Goal: Transaction & Acquisition: Download file/media

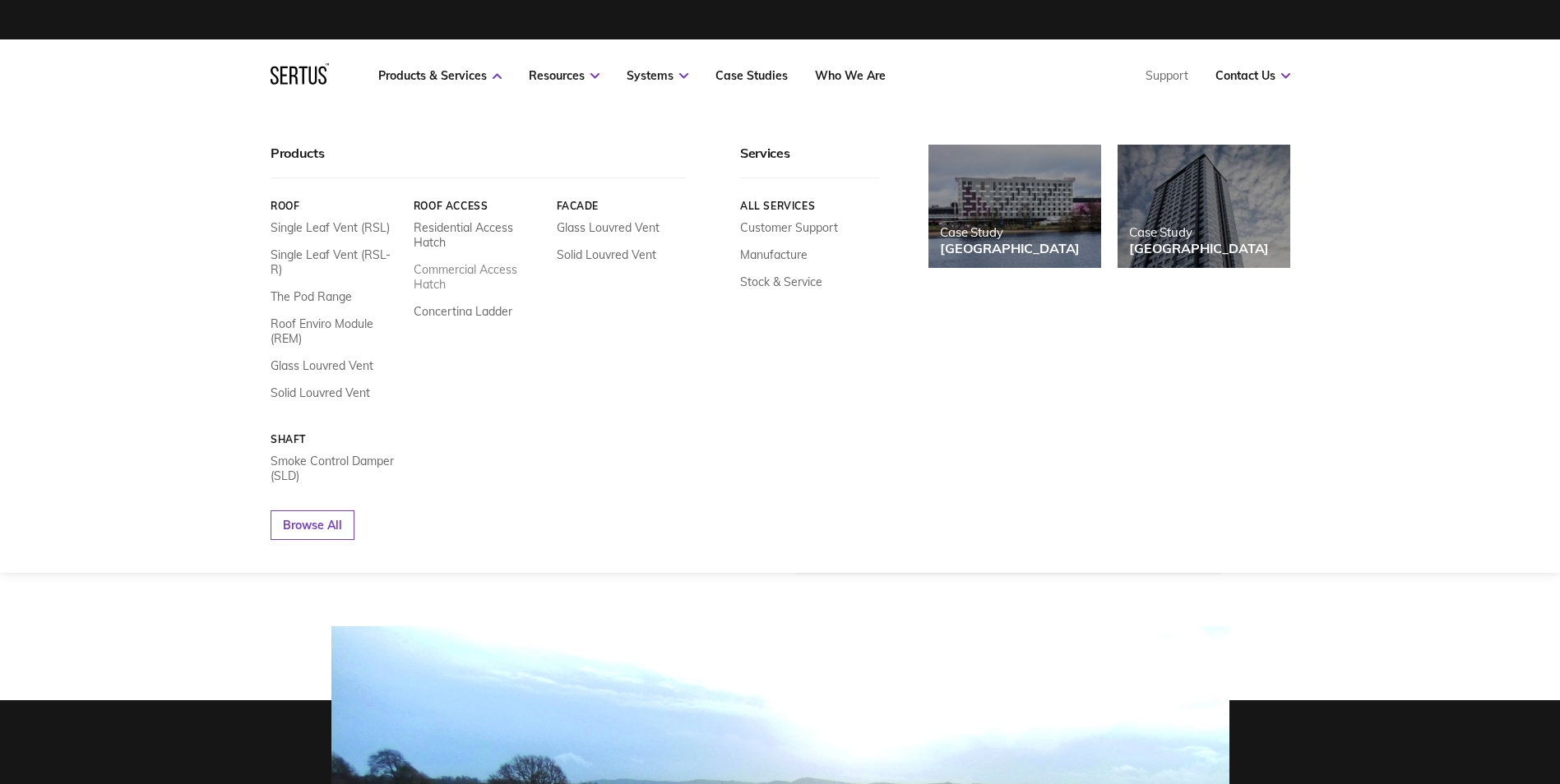
click at [456, 272] on link "Commercial Access Hatch" at bounding box center [477, 277] width 131 height 30
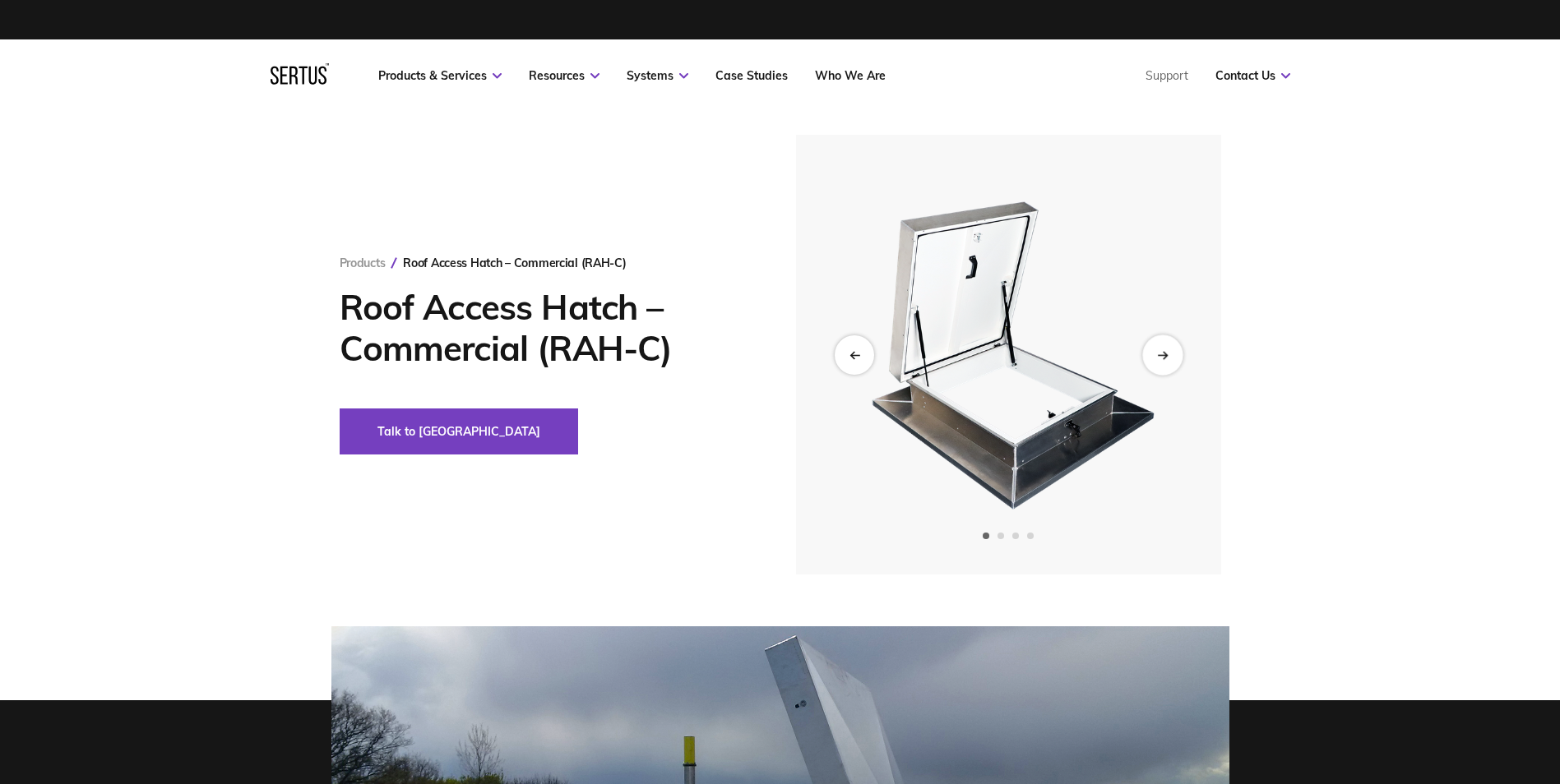
click at [1156, 357] on div "Next slide" at bounding box center [1162, 354] width 40 height 40
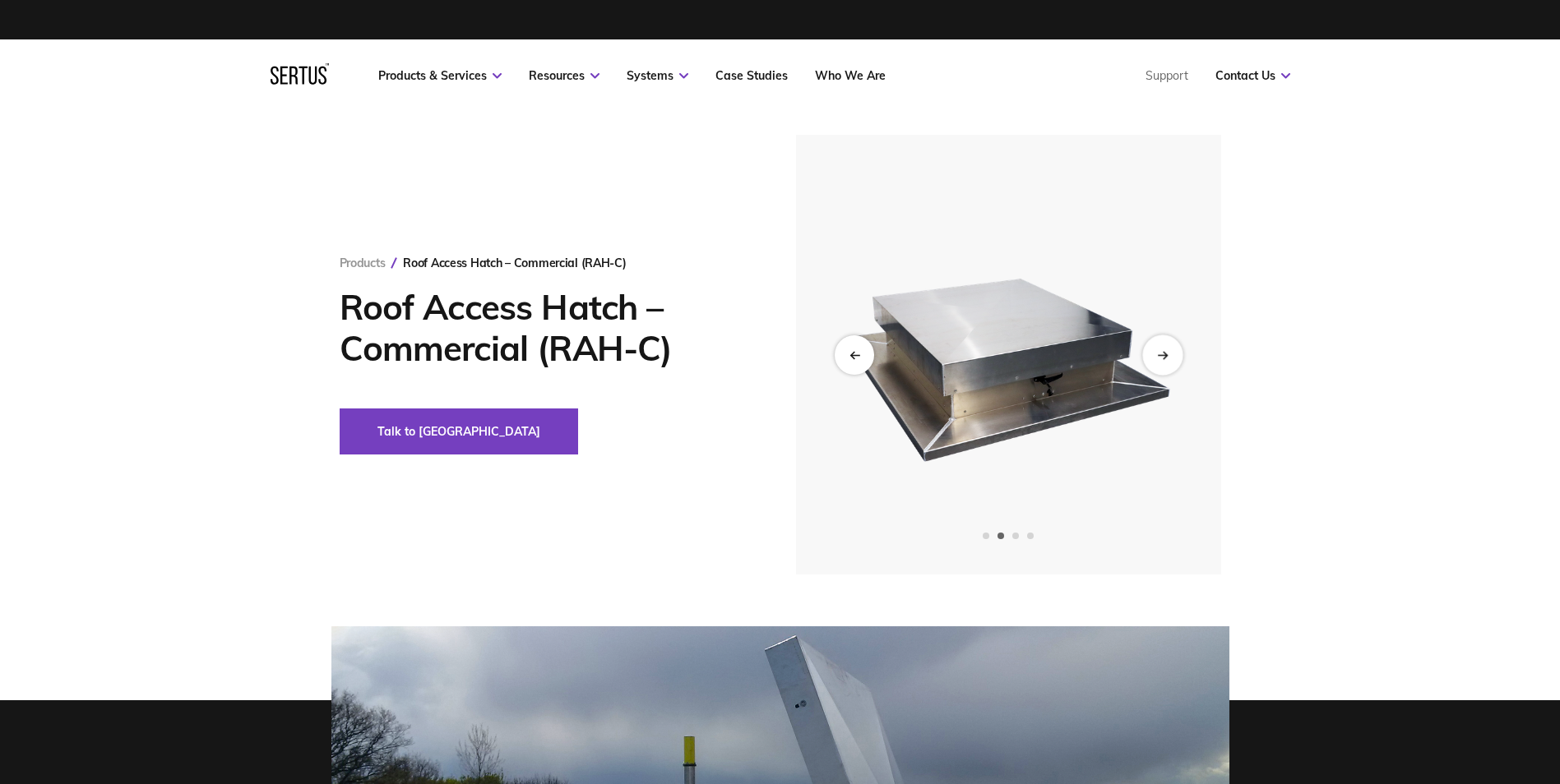
click at [1156, 357] on div "Next slide" at bounding box center [1162, 354] width 40 height 40
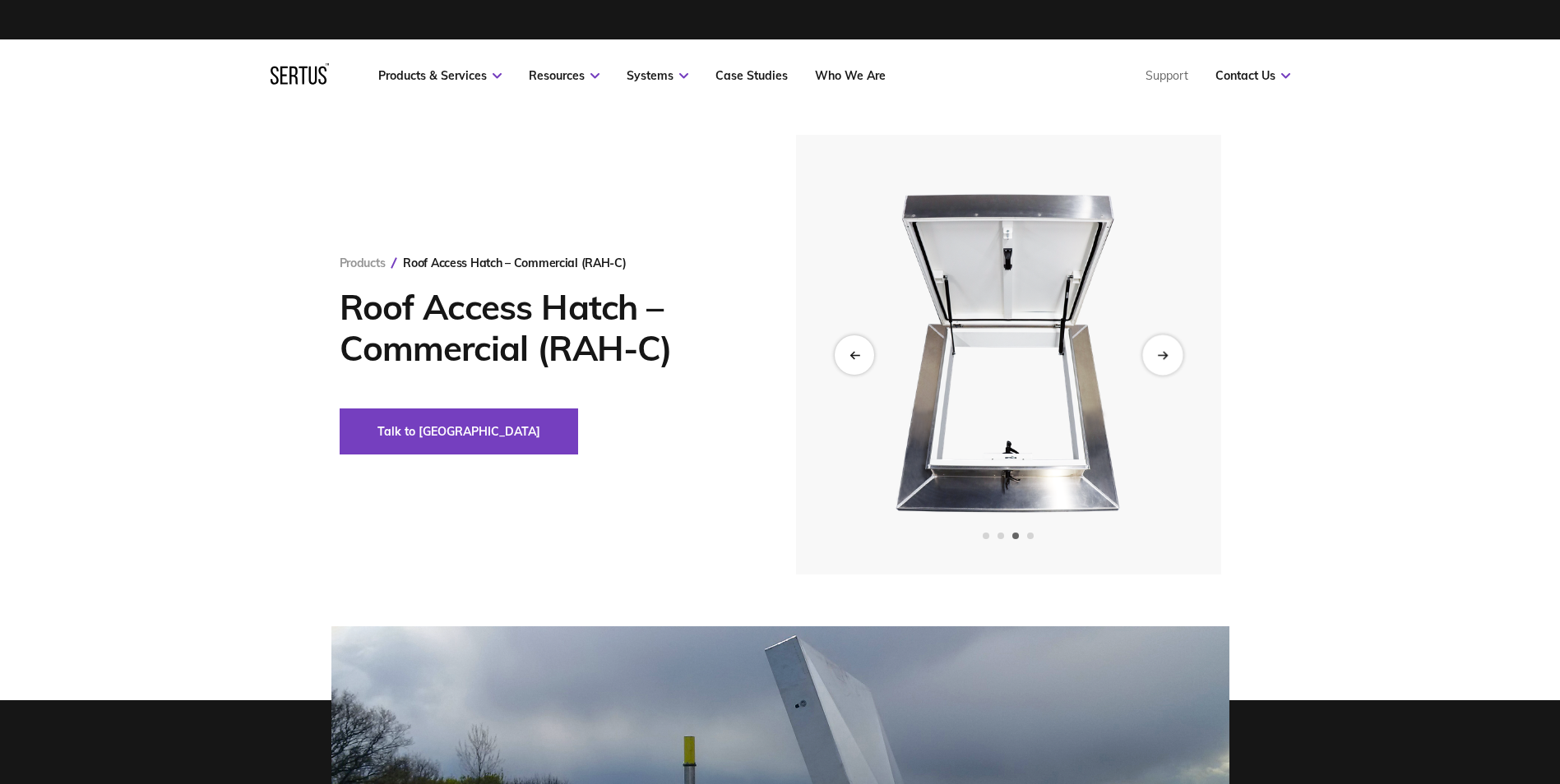
click at [1156, 357] on div "Next slide" at bounding box center [1162, 354] width 40 height 40
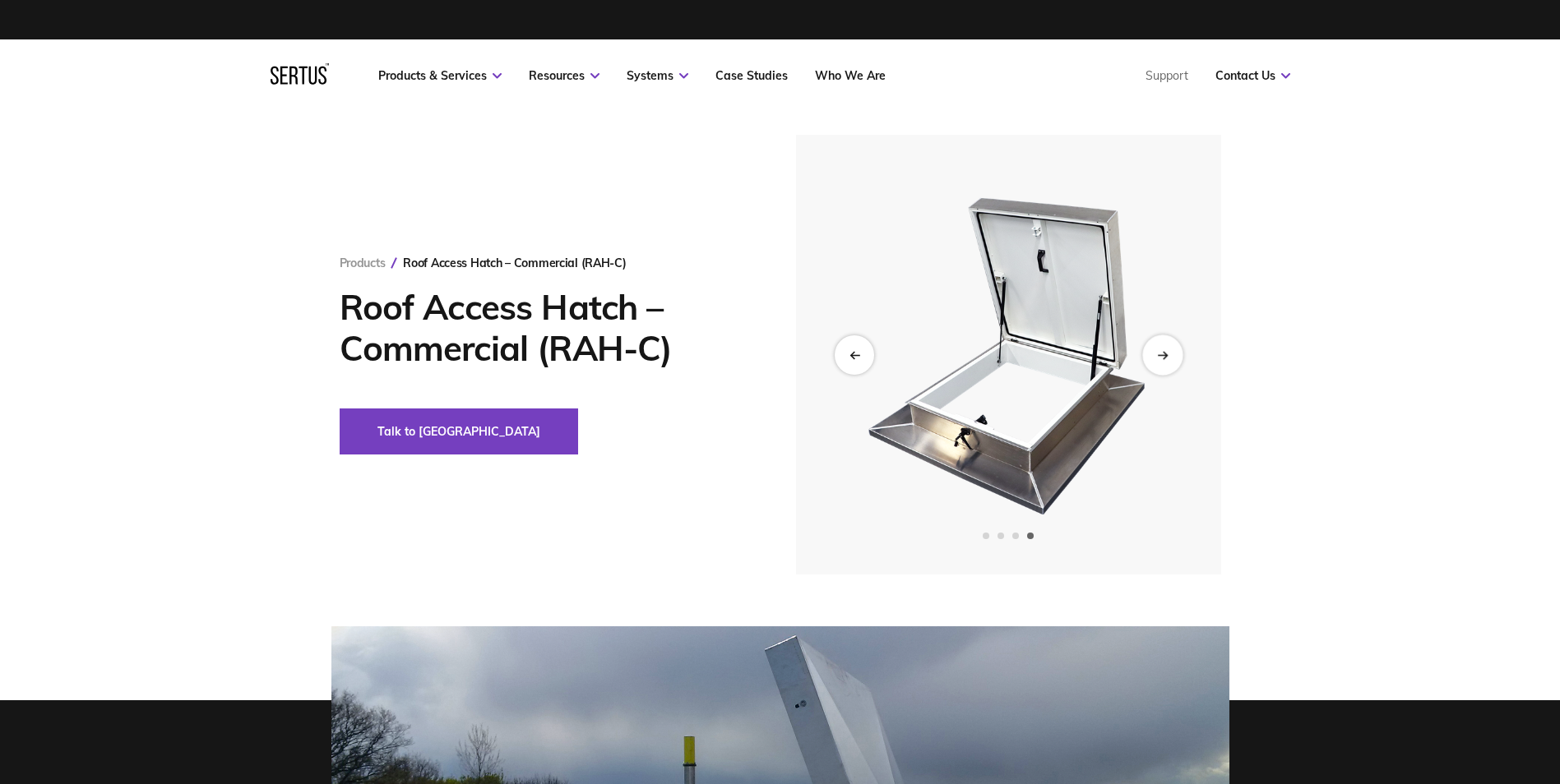
click at [1156, 357] on div "Next slide" at bounding box center [1162, 354] width 40 height 40
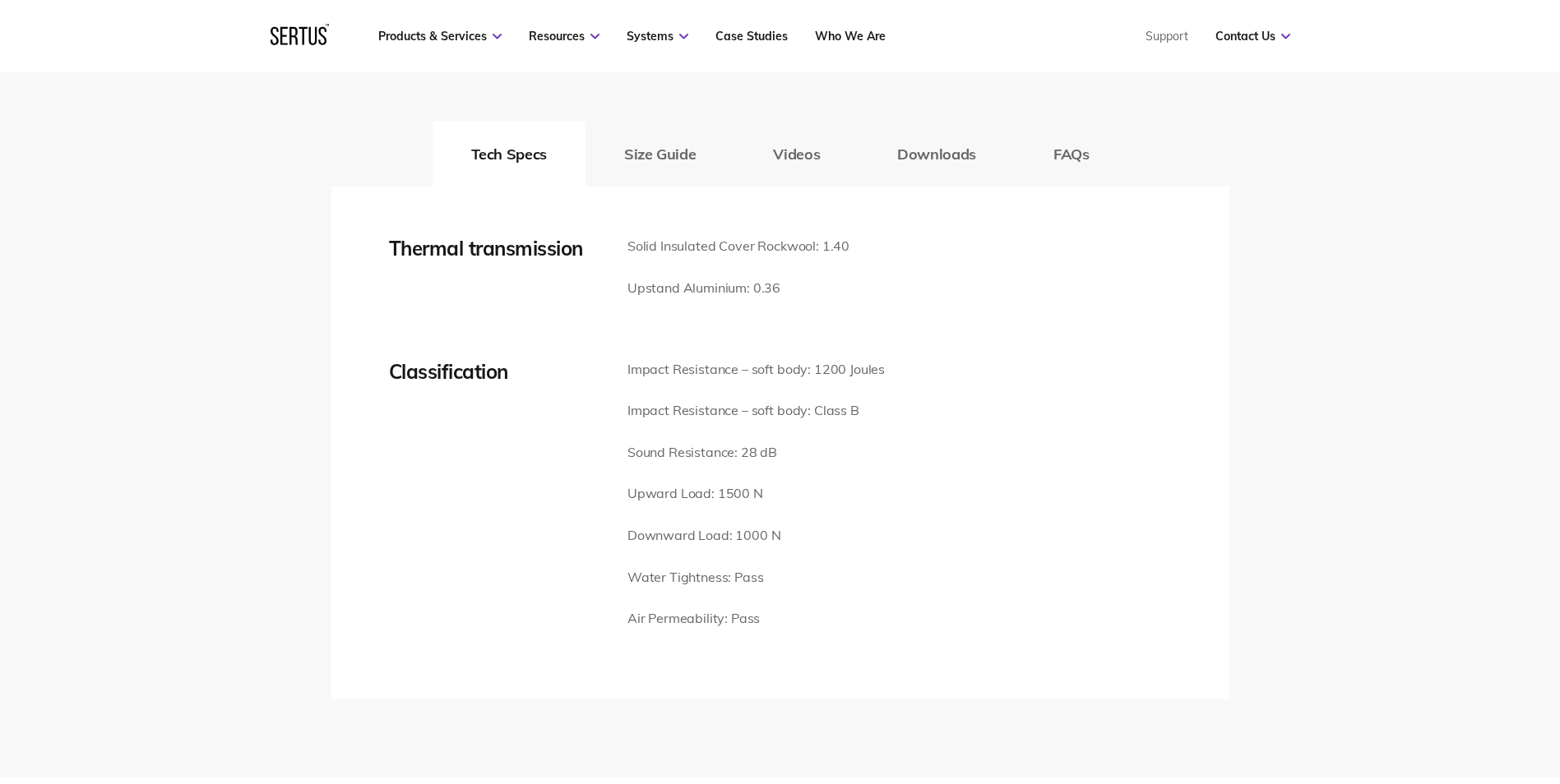
scroll to position [2219, 0]
click at [960, 151] on button "Downloads" at bounding box center [936, 152] width 156 height 66
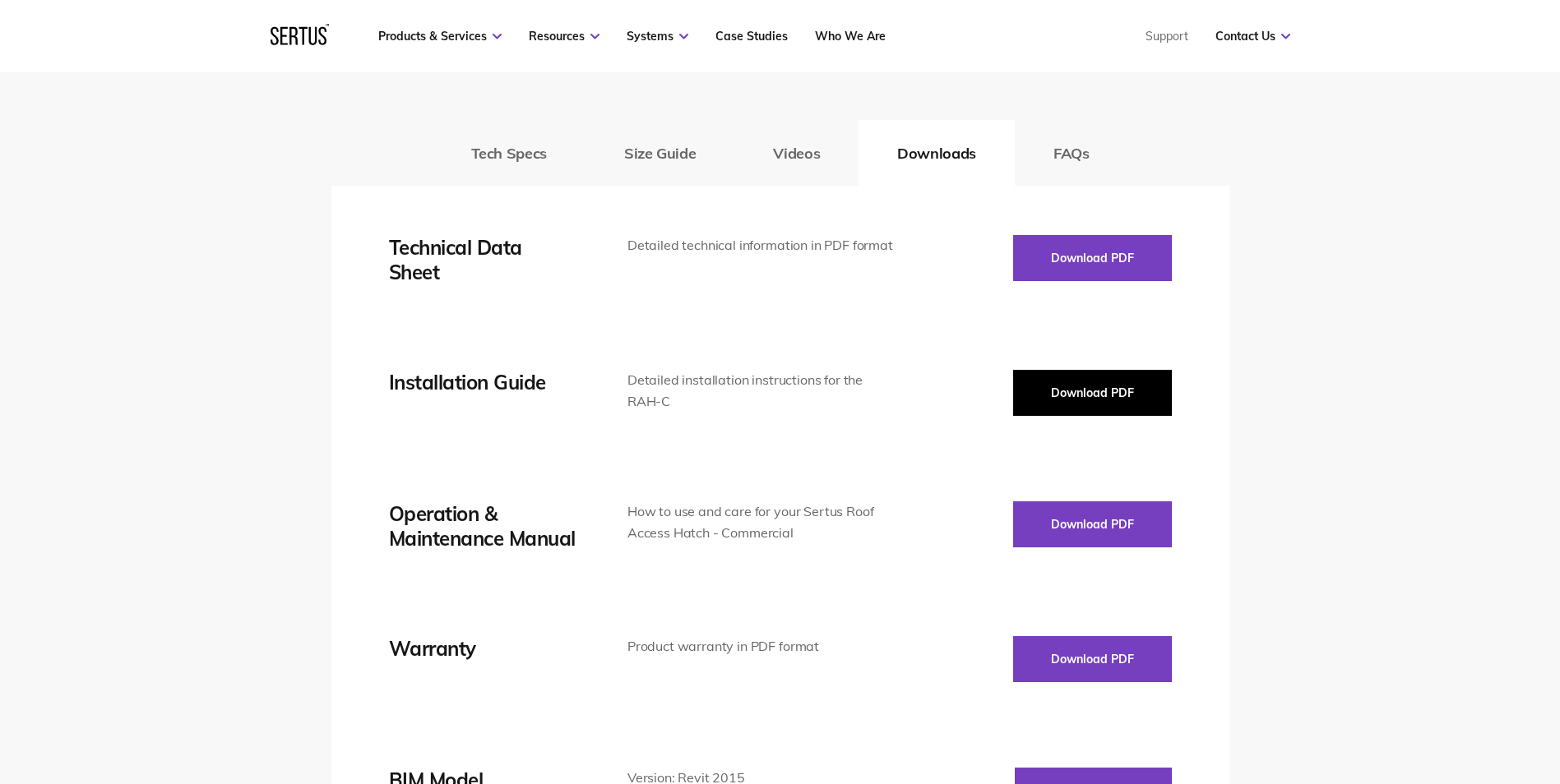
click at [1092, 388] on button "Download PDF" at bounding box center [1092, 392] width 158 height 46
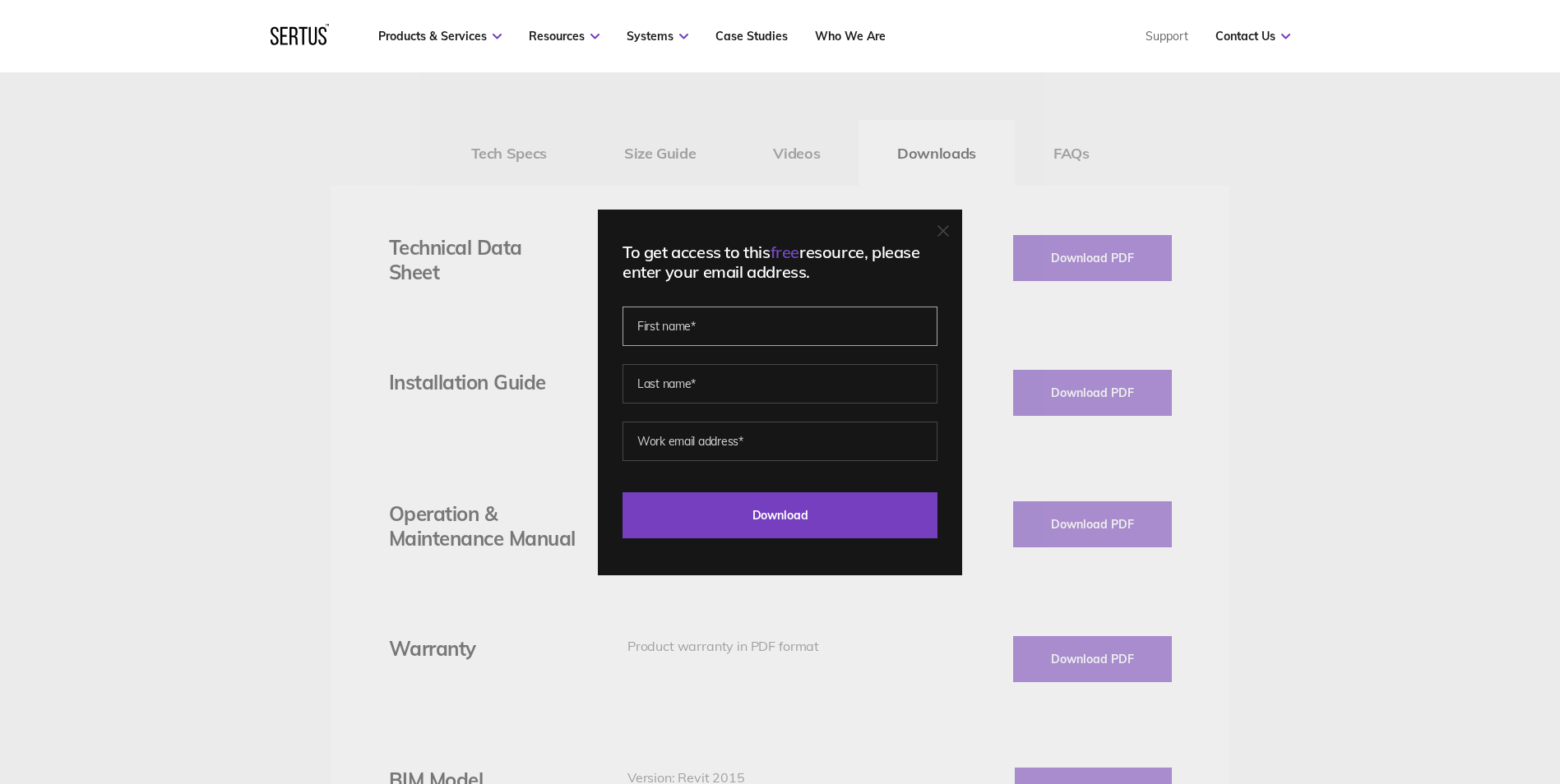
click at [690, 320] on input "text" at bounding box center [780, 327] width 315 height 39
type input "Mark"
type input "Holland"
type input "[EMAIL_ADDRESS][DOMAIN_NAME]"
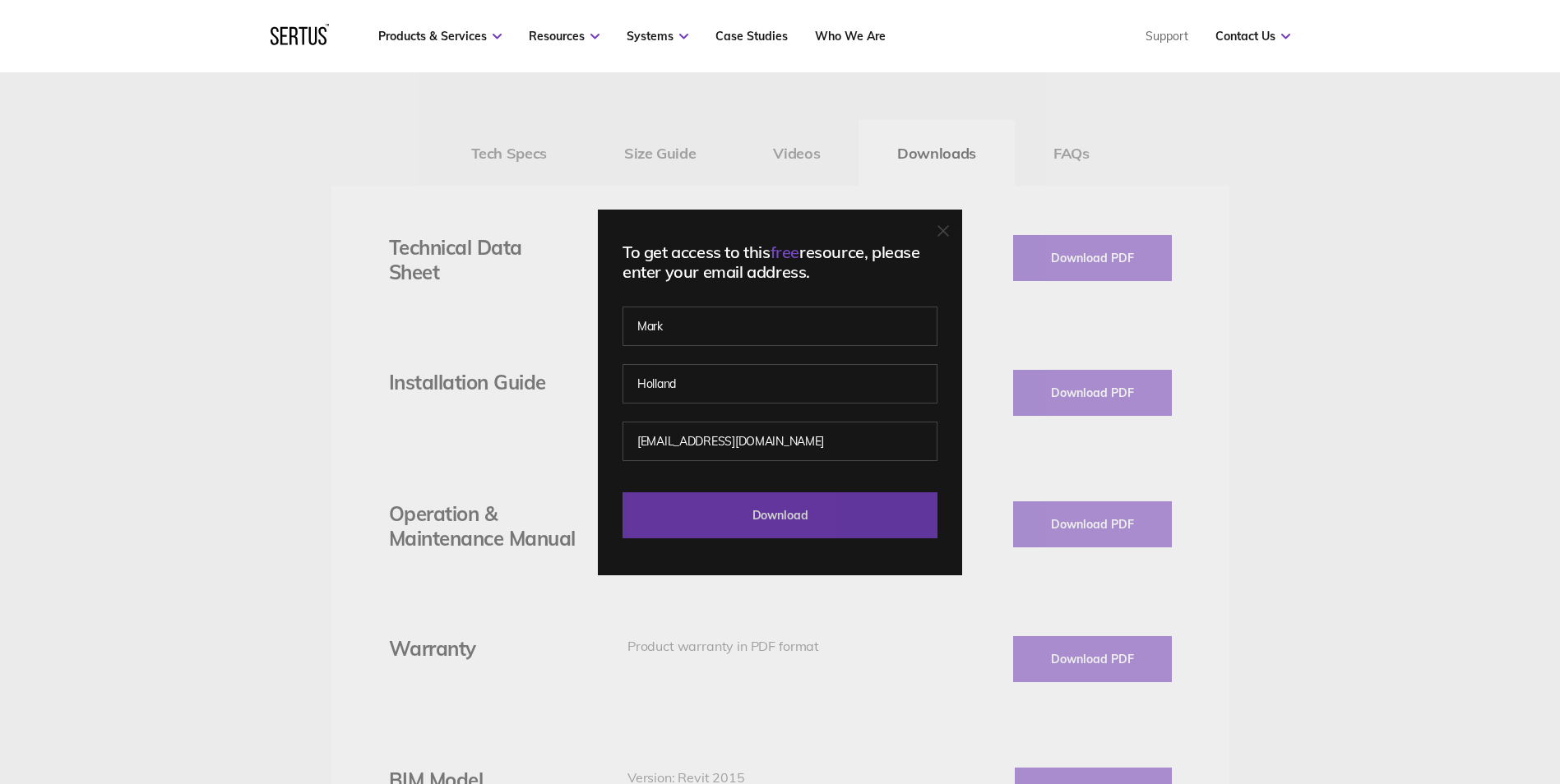
click at [775, 513] on input "Download" at bounding box center [780, 514] width 315 height 46
